Goal: Task Accomplishment & Management: Manage account settings

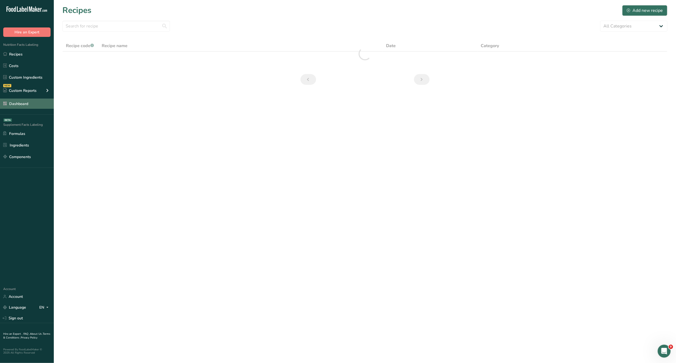
click at [44, 106] on link "Dashboard" at bounding box center [27, 103] width 54 height 10
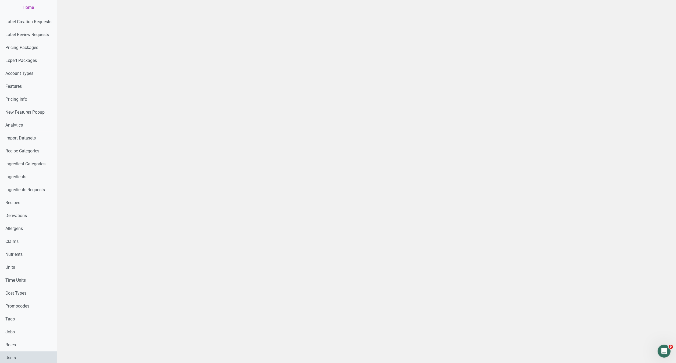
click at [18, 358] on link "Users" at bounding box center [28, 357] width 57 height 13
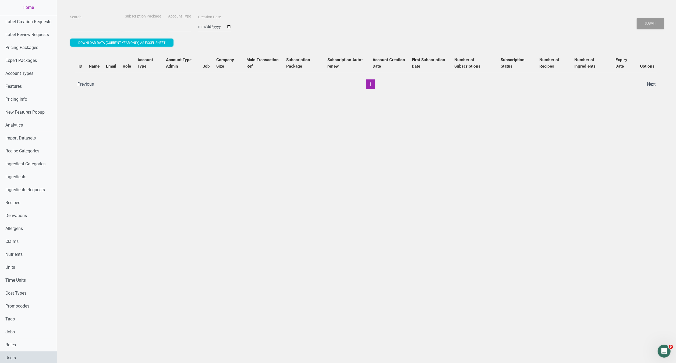
select select
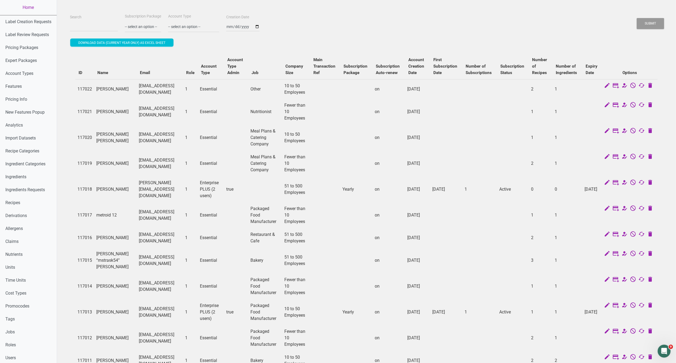
click at [359, 135] on td at bounding box center [356, 138] width 32 height 26
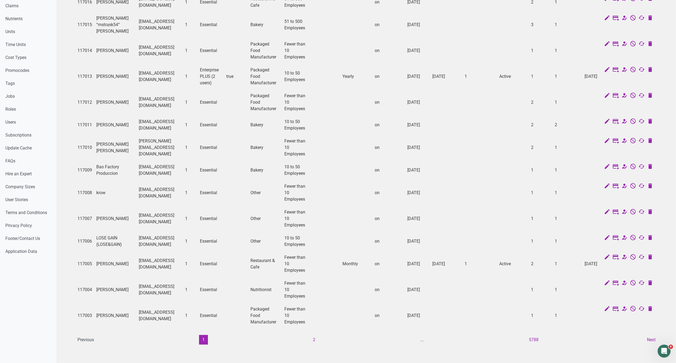
scroll to position [238, 0]
click at [318, 339] on button "2" at bounding box center [314, 340] width 9 height 10
